Goal: Task Accomplishment & Management: Manage account settings

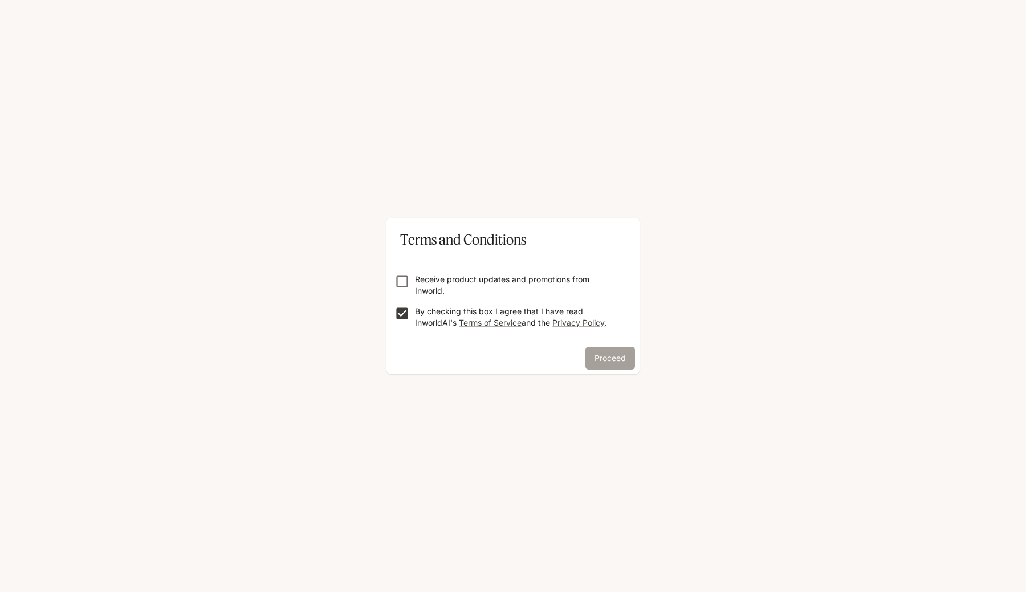
click at [615, 353] on button "Proceed" at bounding box center [610, 357] width 50 height 23
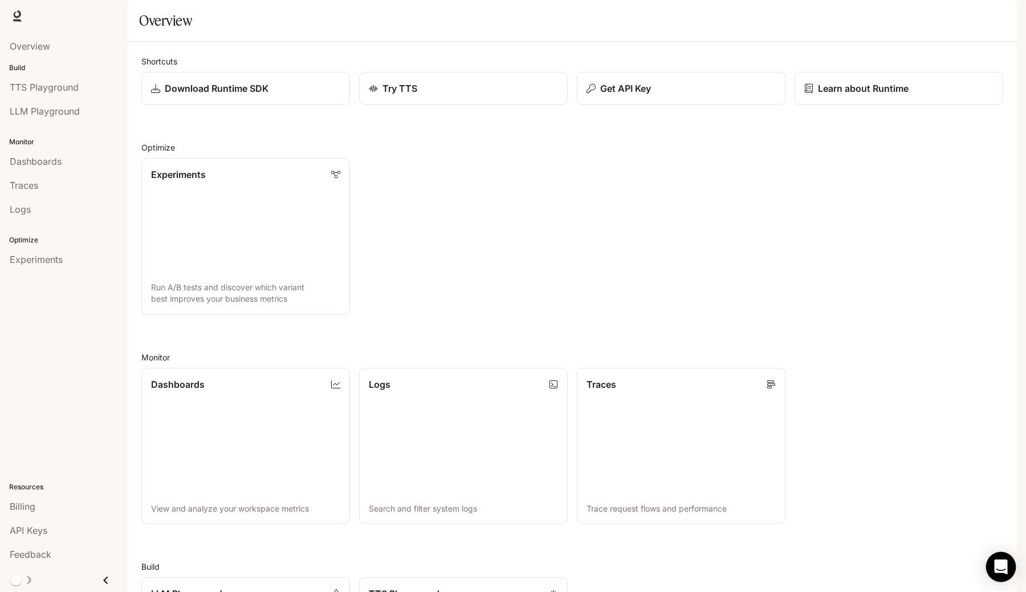
click at [1006, 568] on icon "Open Intercom Messenger" at bounding box center [1000, 566] width 15 height 15
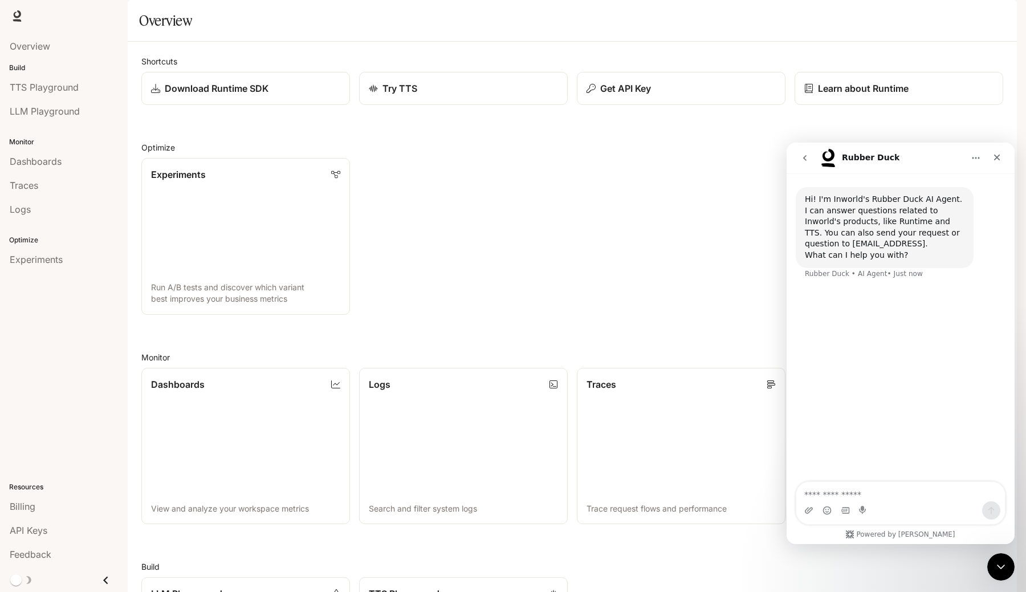
click at [695, 315] on div "Experiments Run A/B tests and discover which variant best improves your busines…" at bounding box center [567, 232] width 871 height 166
click at [994, 160] on icon "Close" at bounding box center [997, 157] width 6 height 6
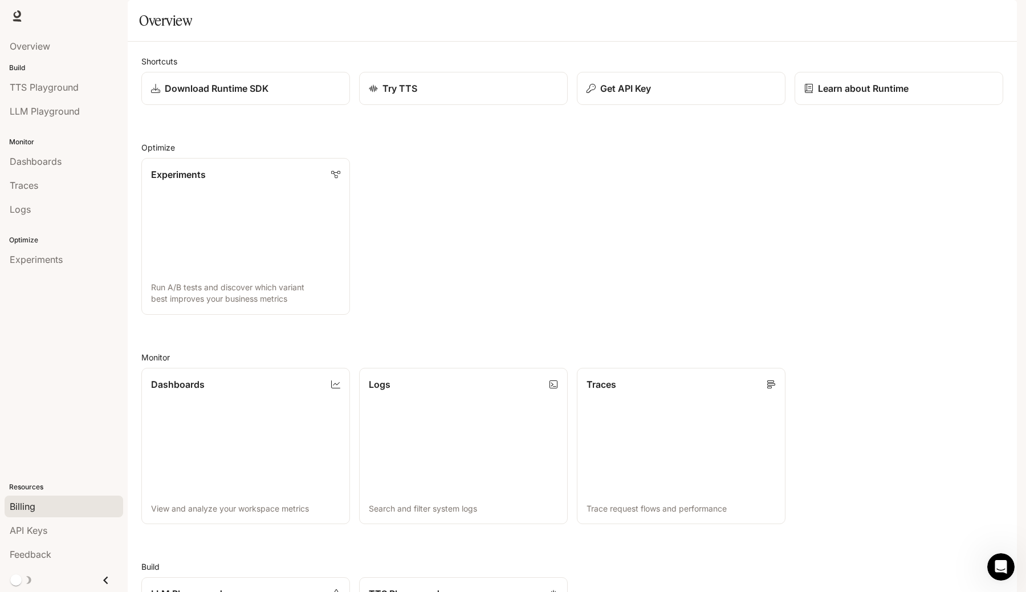
click at [23, 507] on span "Billing" at bounding box center [23, 506] width 26 height 14
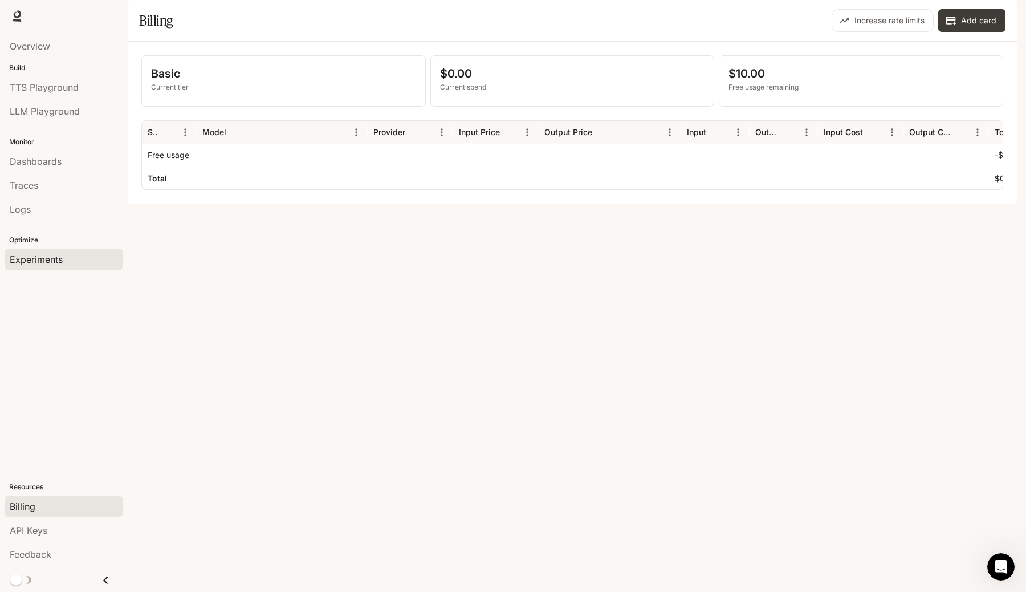
click at [39, 266] on span "Experiments" at bounding box center [36, 259] width 53 height 14
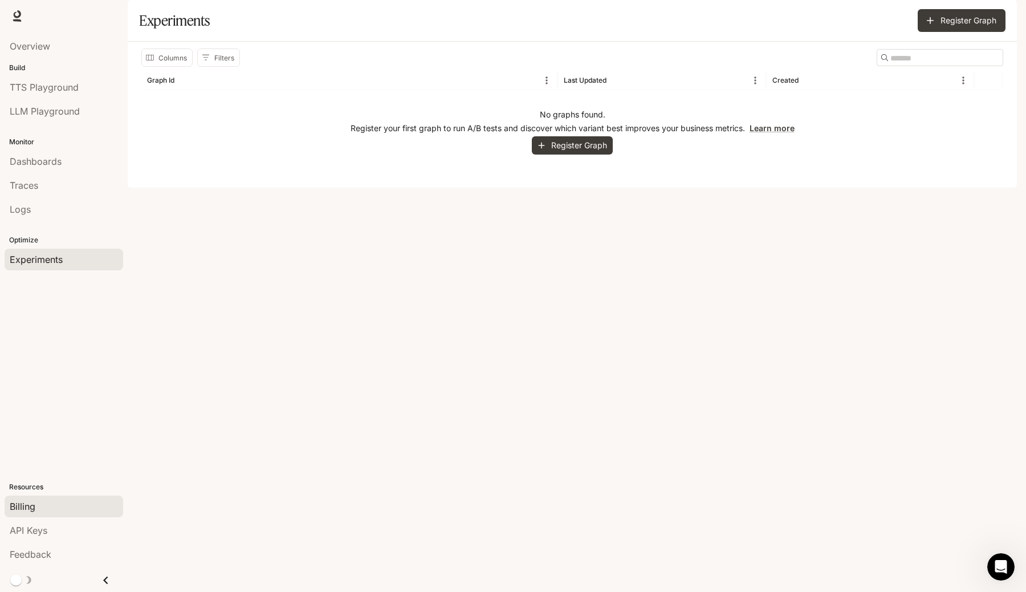
click at [22, 505] on span "Billing" at bounding box center [23, 506] width 26 height 14
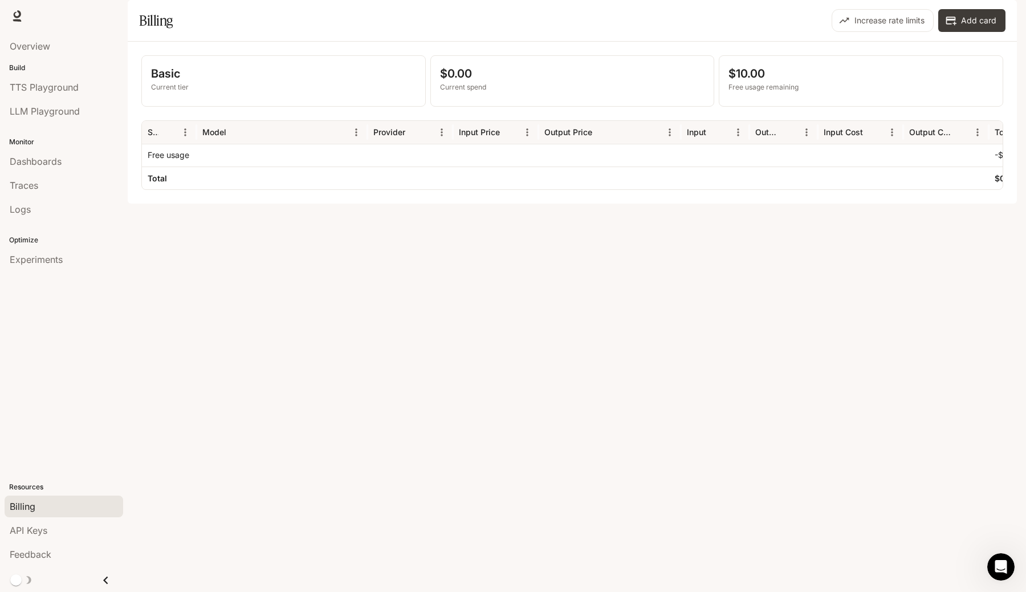
click at [36, 541] on li "API Keys" at bounding box center [64, 530] width 128 height 24
click at [35, 529] on span "API Keys" at bounding box center [29, 530] width 38 height 14
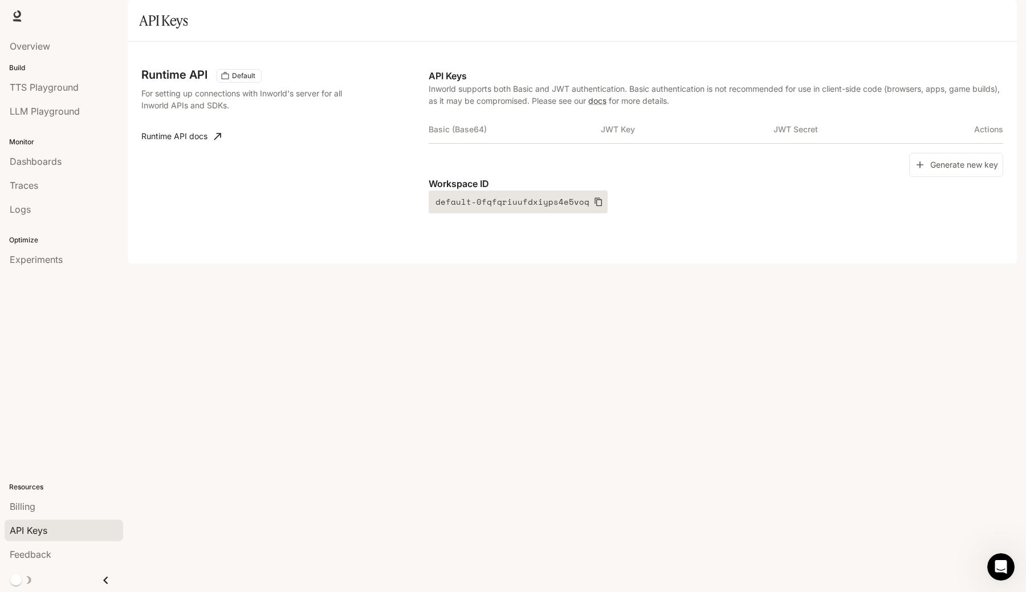
click at [594, 206] on icon "button" at bounding box center [598, 201] width 9 height 9
click at [234, 263] on div "Runtime API Default For setting up connections with Inworld's server for all In…" at bounding box center [572, 153] width 889 height 222
click at [957, 177] on button "Generate new key" at bounding box center [956, 165] width 94 height 25
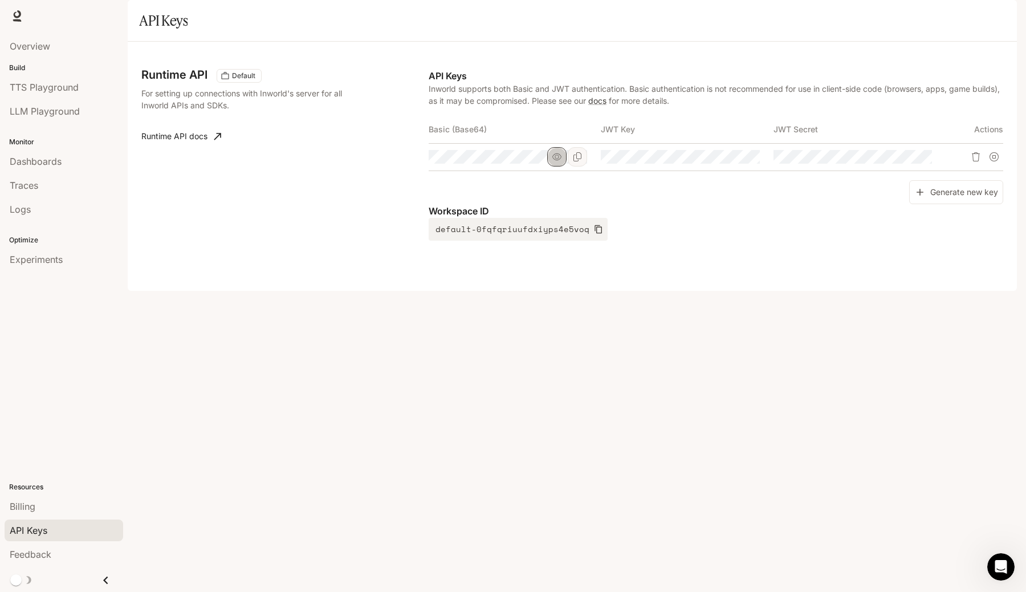
click at [556, 160] on icon "button" at bounding box center [556, 156] width 9 height 7
click at [578, 161] on icon "Copy Basic (Base64)" at bounding box center [577, 156] width 9 height 9
click at [732, 161] on icon "button" at bounding box center [729, 156] width 9 height 9
click at [905, 166] on button "button" at bounding box center [901, 156] width 19 height 19
